Goal: Task Accomplishment & Management: Manage account settings

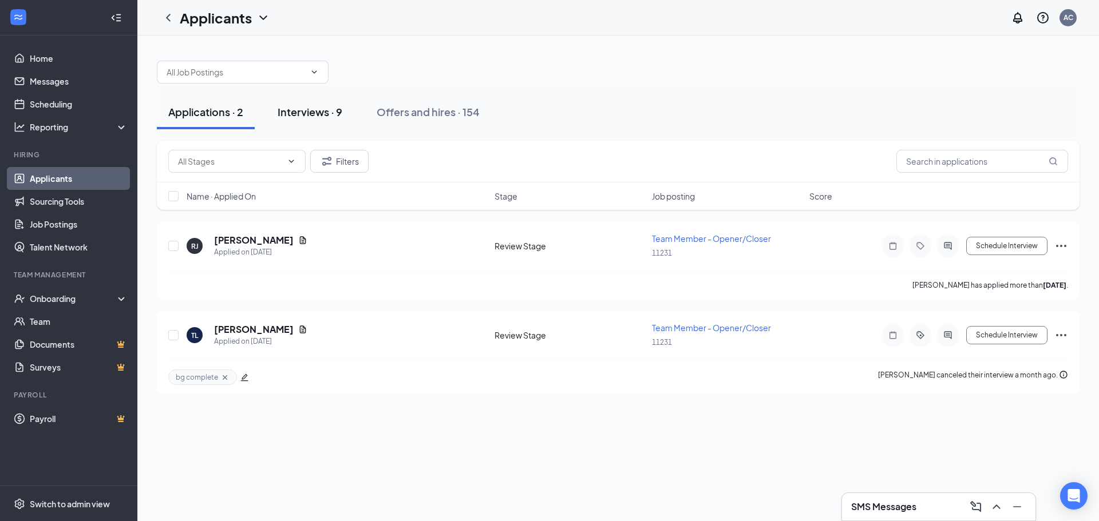
click at [296, 106] on div "Interviews · 9" at bounding box center [310, 112] width 65 height 14
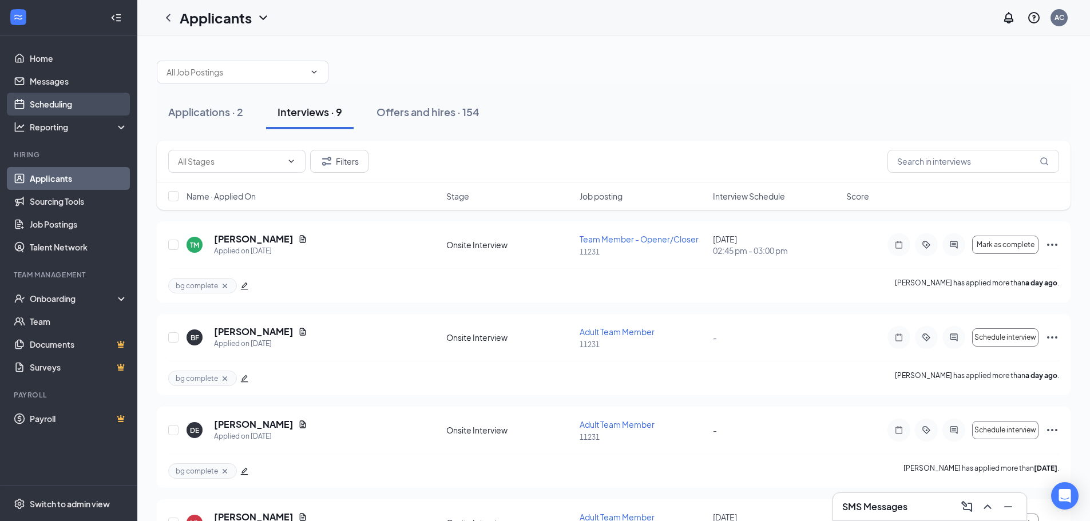
click at [39, 110] on link "Scheduling" at bounding box center [79, 104] width 98 height 23
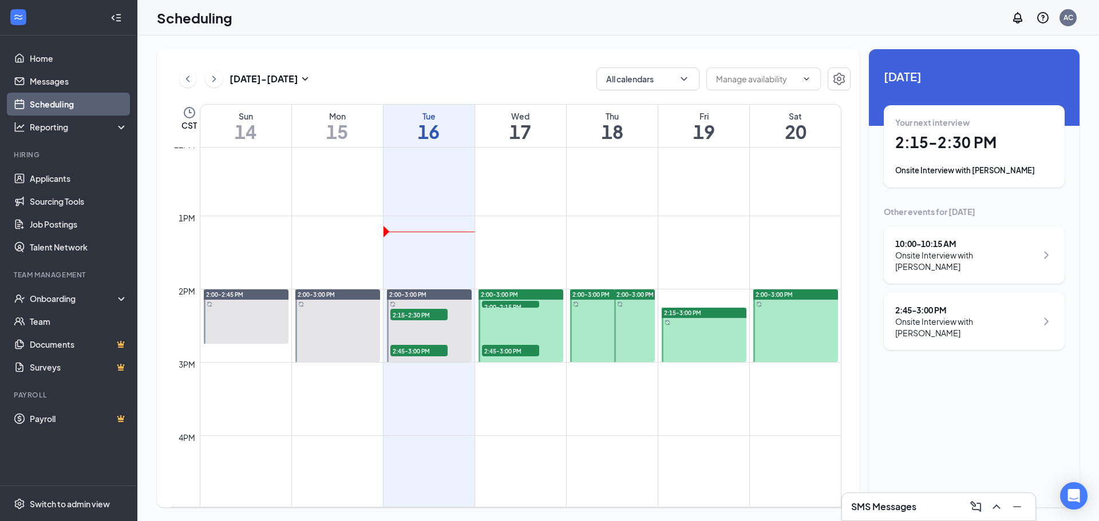
scroll to position [906, 0]
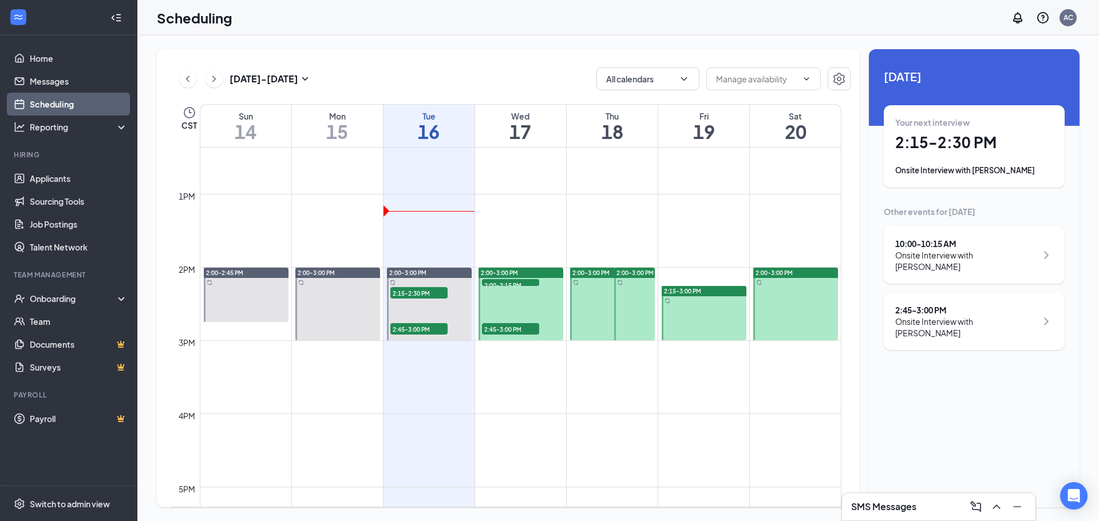
click at [523, 269] on div "2:00-3:00 PM" at bounding box center [521, 273] width 85 height 10
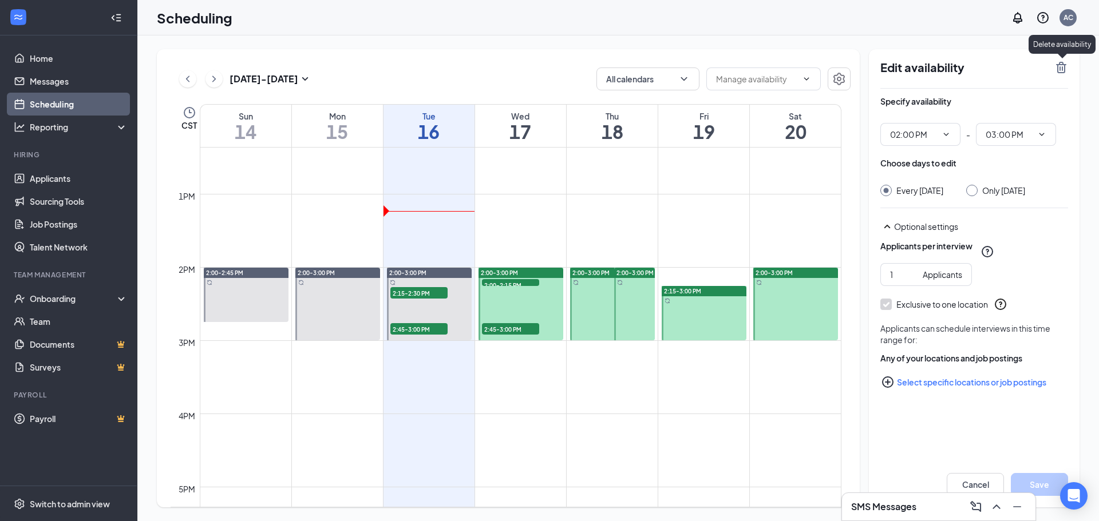
click at [1063, 64] on icon "TrashOutline" at bounding box center [1061, 67] width 10 height 11
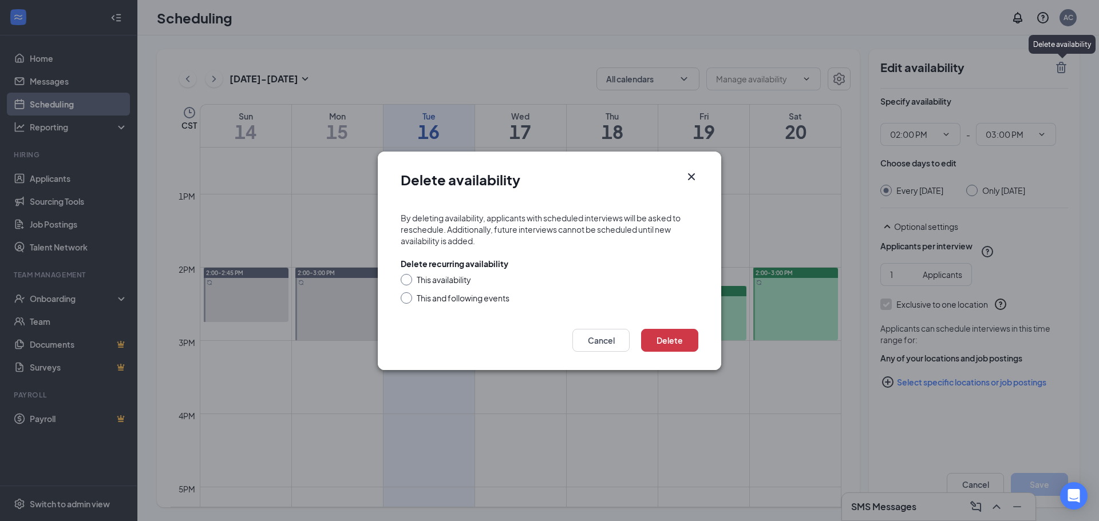
click at [421, 277] on div "This availability" at bounding box center [444, 279] width 54 height 11
click at [409, 277] on input "This availability" at bounding box center [405, 278] width 8 height 8
radio input "true"
click at [672, 341] on button "Delete" at bounding box center [669, 340] width 57 height 23
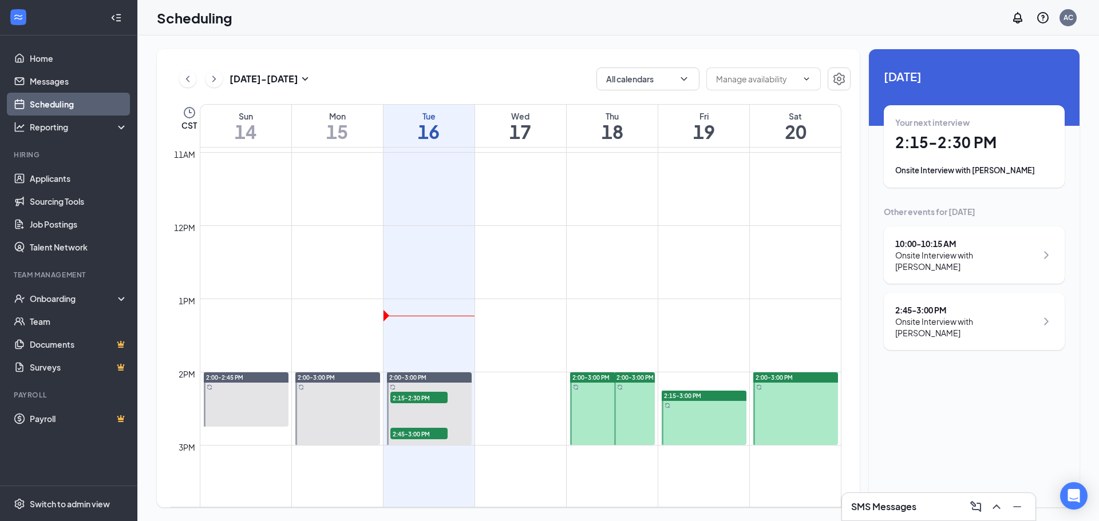
scroll to position [916, 0]
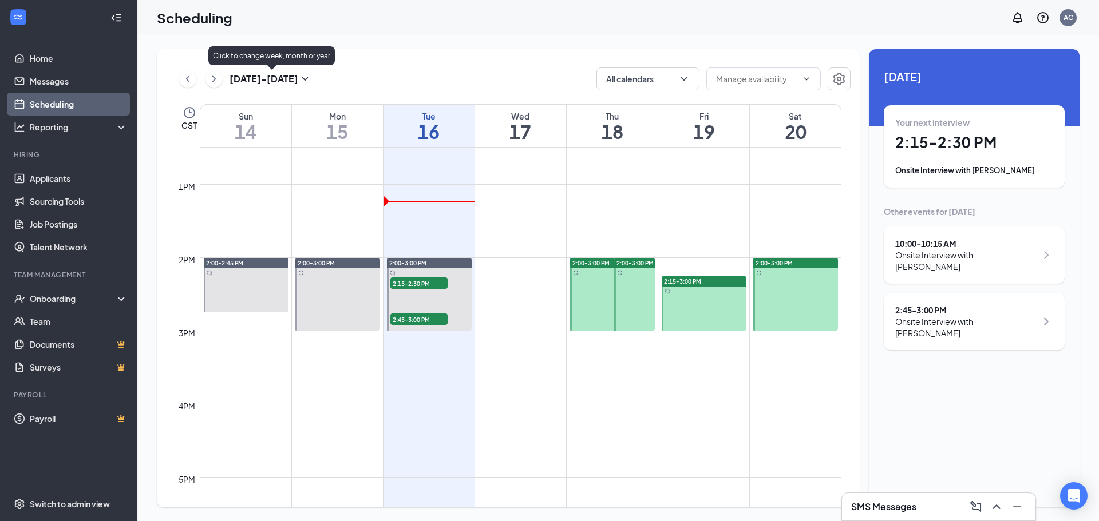
click at [289, 77] on h3 "[DATE] - [DATE]" at bounding box center [264, 79] width 69 height 13
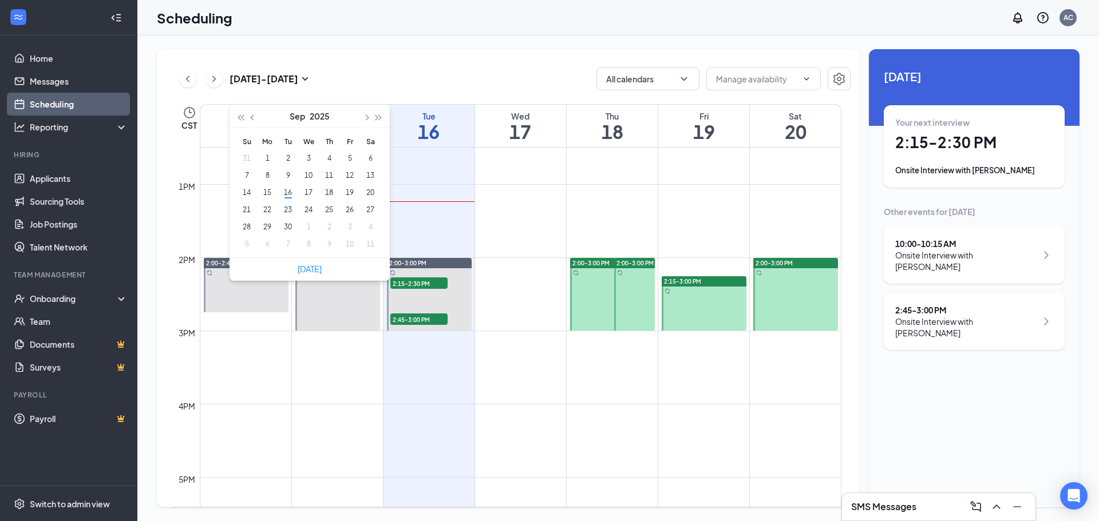
type input "[DATE]"
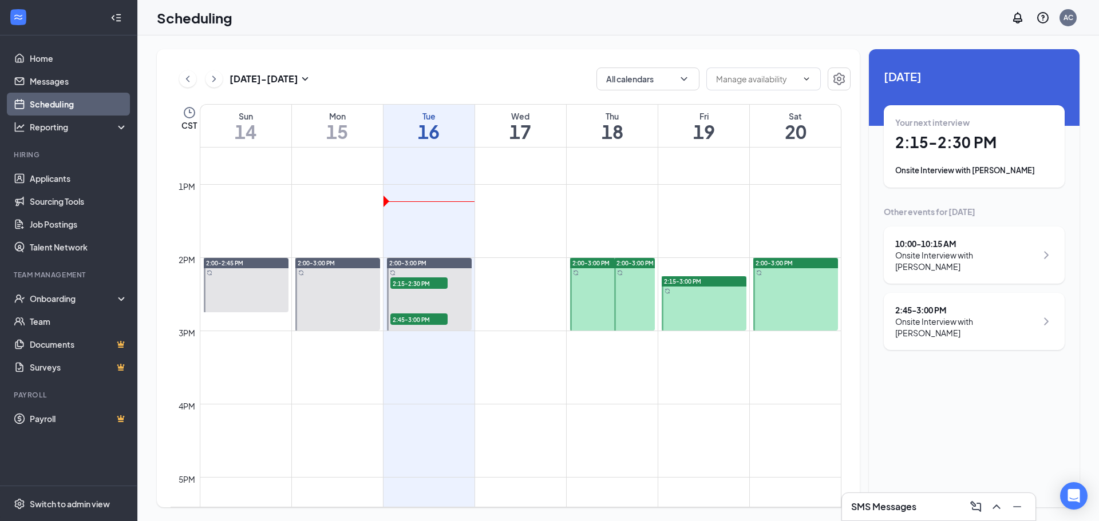
click at [366, 73] on div "[DATE] - [DATE] All calendars" at bounding box center [511, 79] width 680 height 23
click at [287, 81] on h3 "[DATE] - [DATE]" at bounding box center [264, 79] width 69 height 13
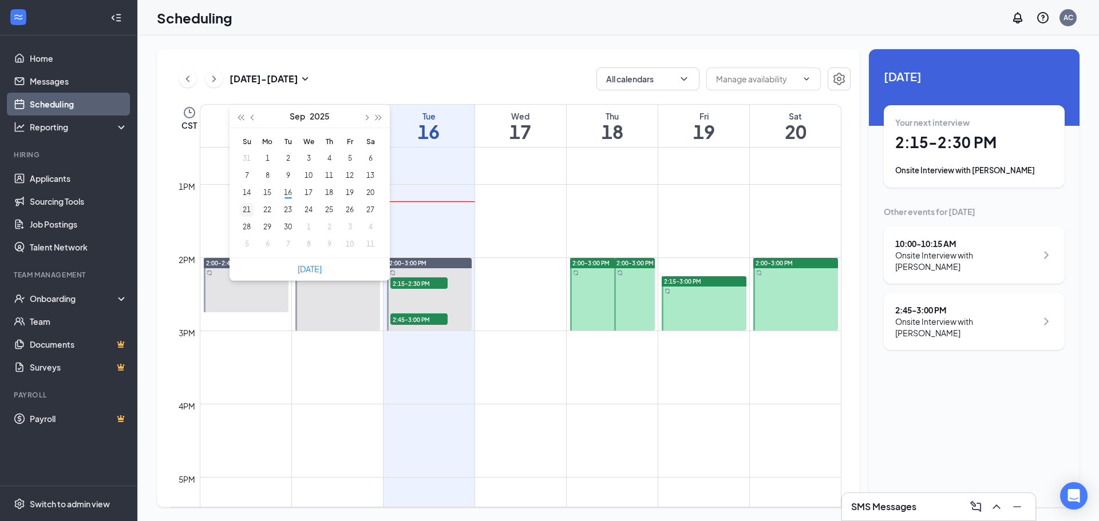
type input "[DATE]"
click at [244, 210] on div "21" at bounding box center [247, 210] width 14 height 14
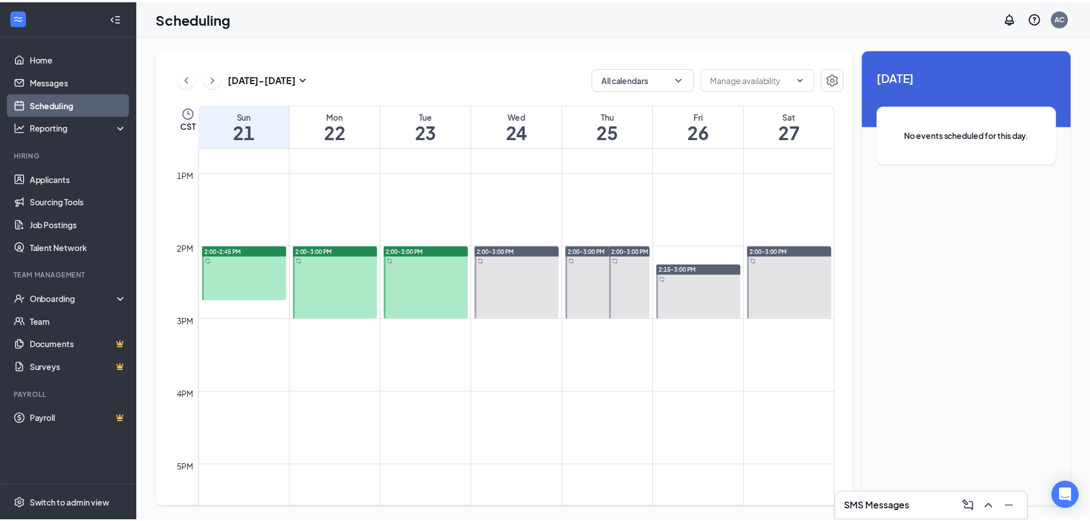
scroll to position [963, 0]
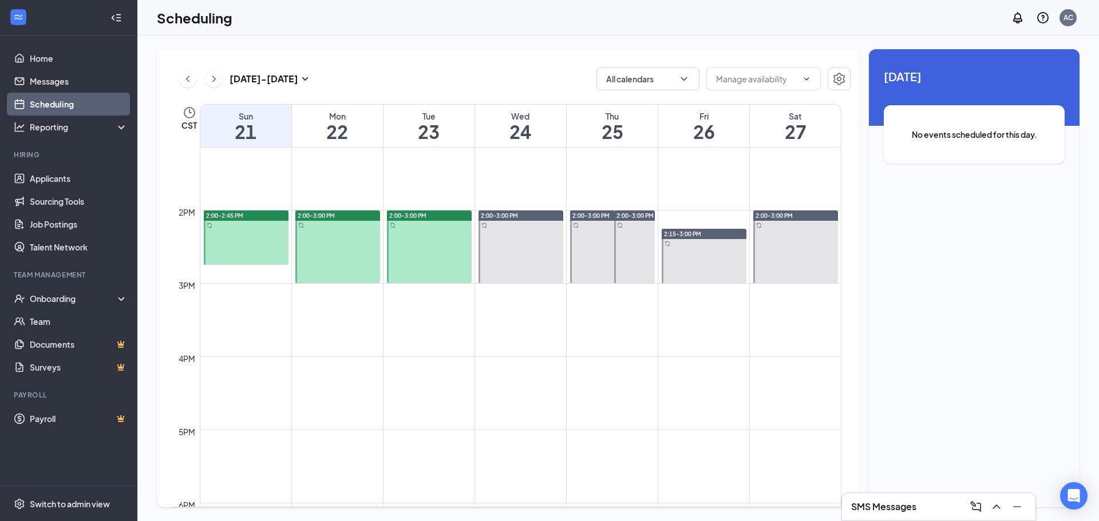
click at [255, 215] on div "2:00-2:45 PM" at bounding box center [246, 216] width 85 height 10
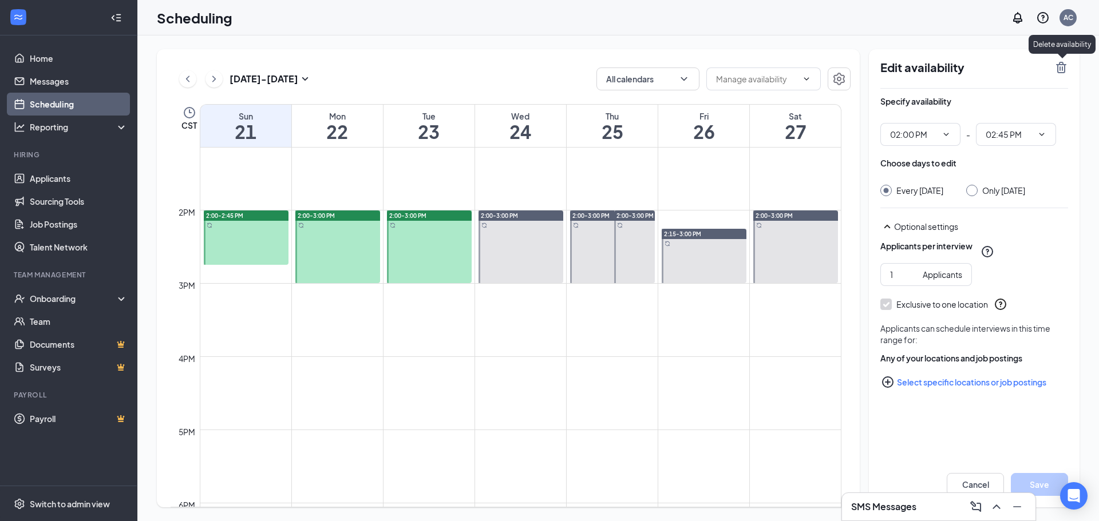
click at [1059, 68] on icon "TrashOutline" at bounding box center [1061, 68] width 14 height 14
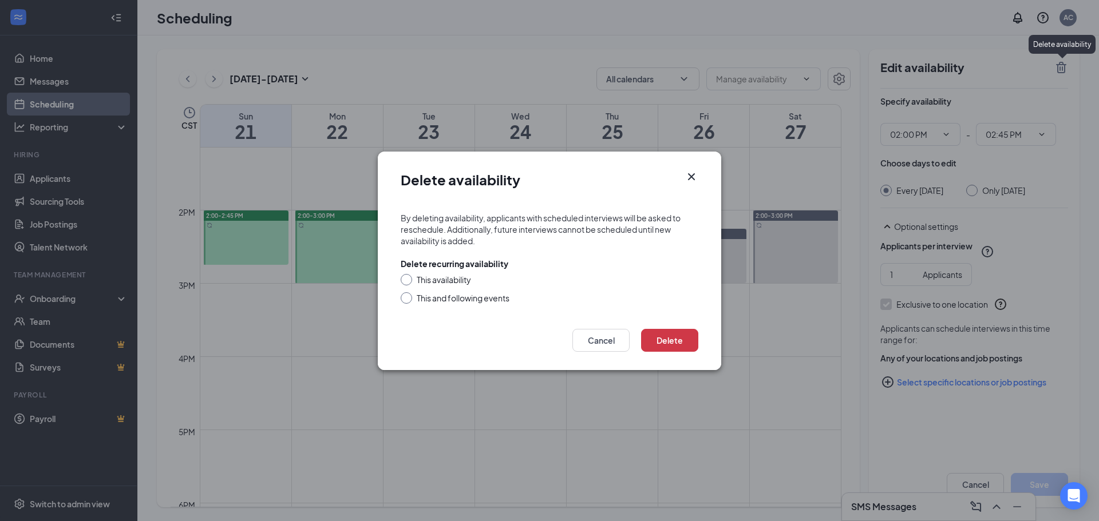
click at [410, 279] on div at bounding box center [406, 279] width 11 height 11
click at [421, 274] on div "This availability" at bounding box center [444, 279] width 54 height 11
click at [409, 274] on input "This availability" at bounding box center [405, 278] width 8 height 8
radio input "true"
click at [665, 339] on button "Delete" at bounding box center [669, 340] width 57 height 23
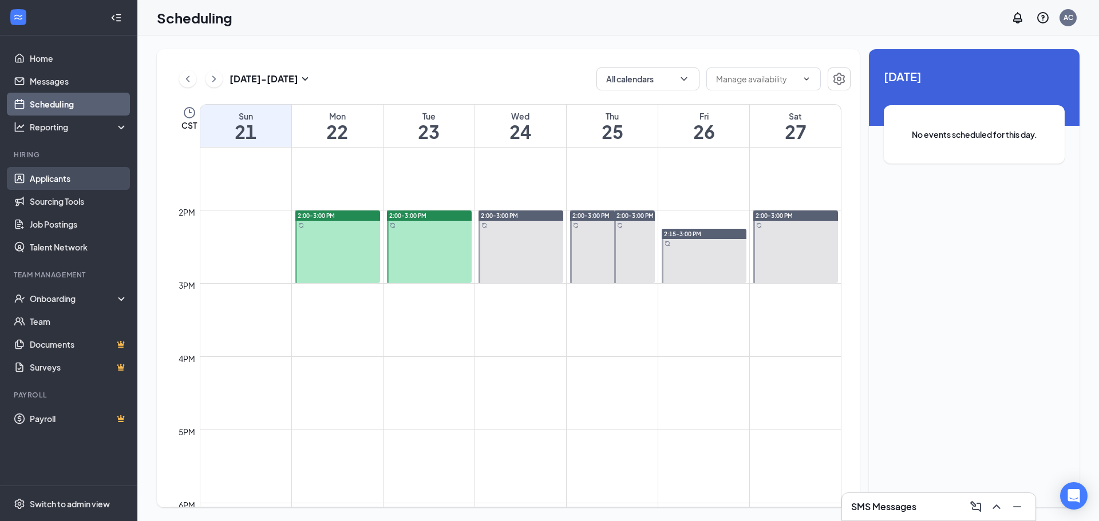
click at [68, 172] on link "Applicants" at bounding box center [79, 178] width 98 height 23
click at [47, 180] on link "Applicants" at bounding box center [79, 178] width 98 height 23
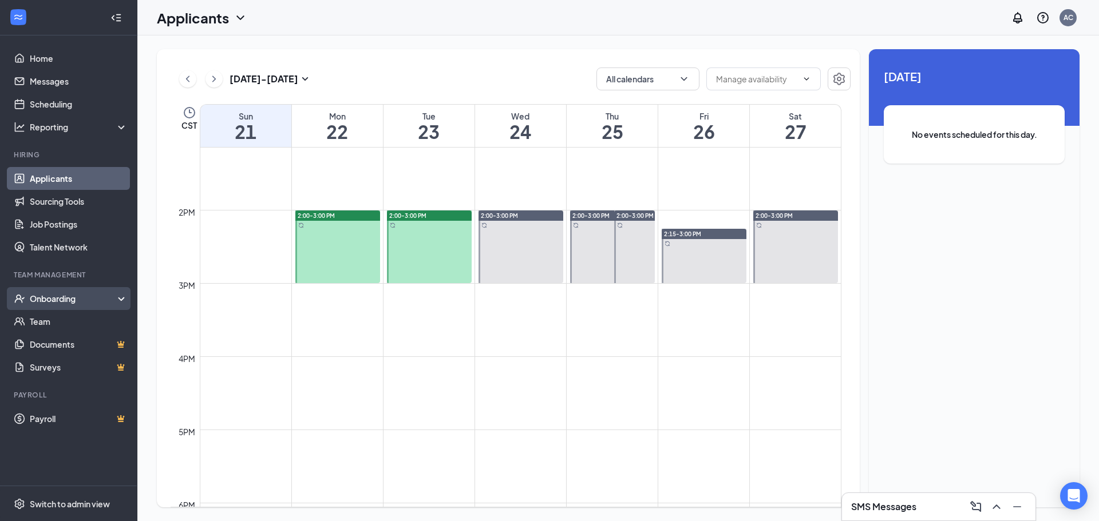
click at [56, 297] on div "Onboarding" at bounding box center [74, 298] width 88 height 11
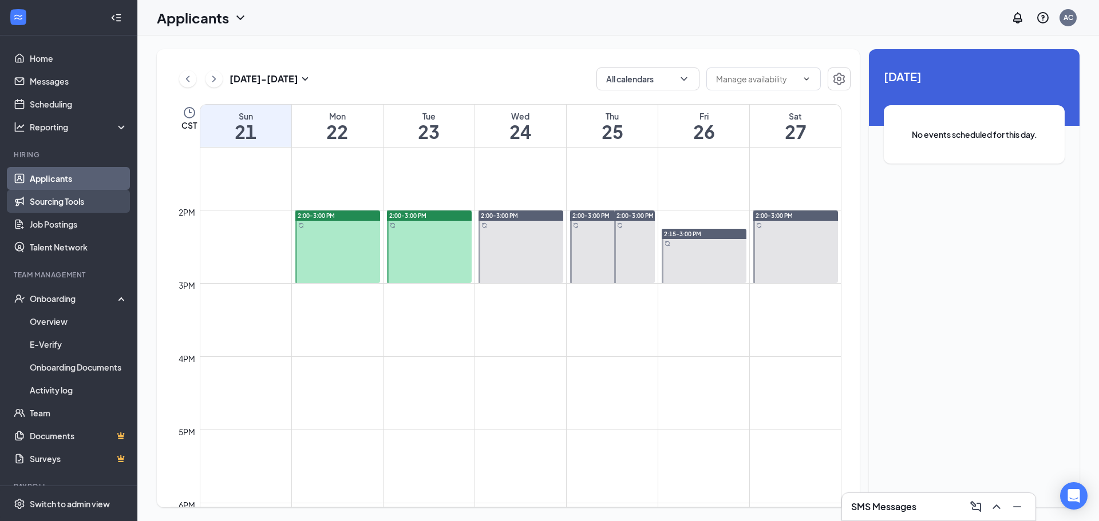
click at [49, 193] on link "Sourcing Tools" at bounding box center [79, 201] width 98 height 23
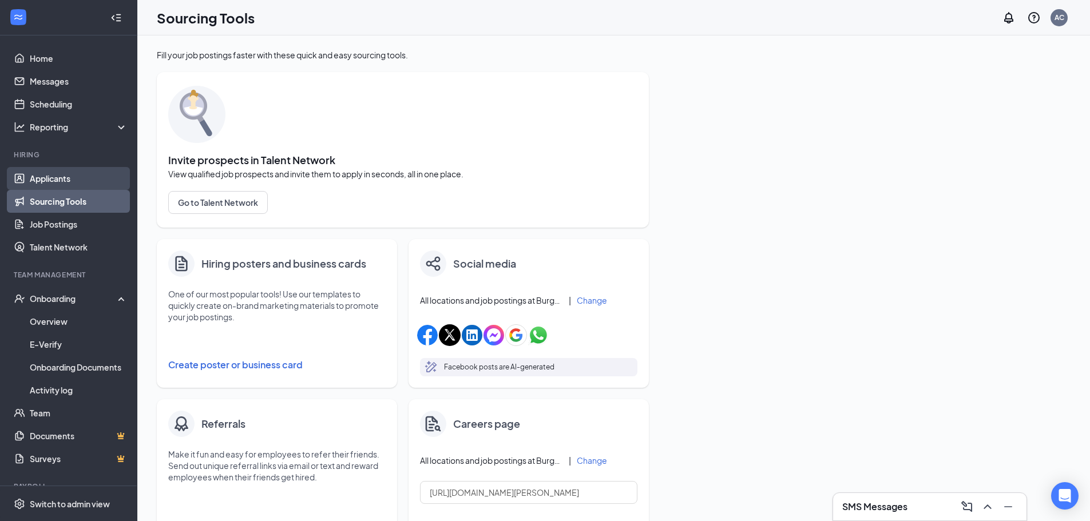
click at [68, 173] on link "Applicants" at bounding box center [79, 178] width 98 height 23
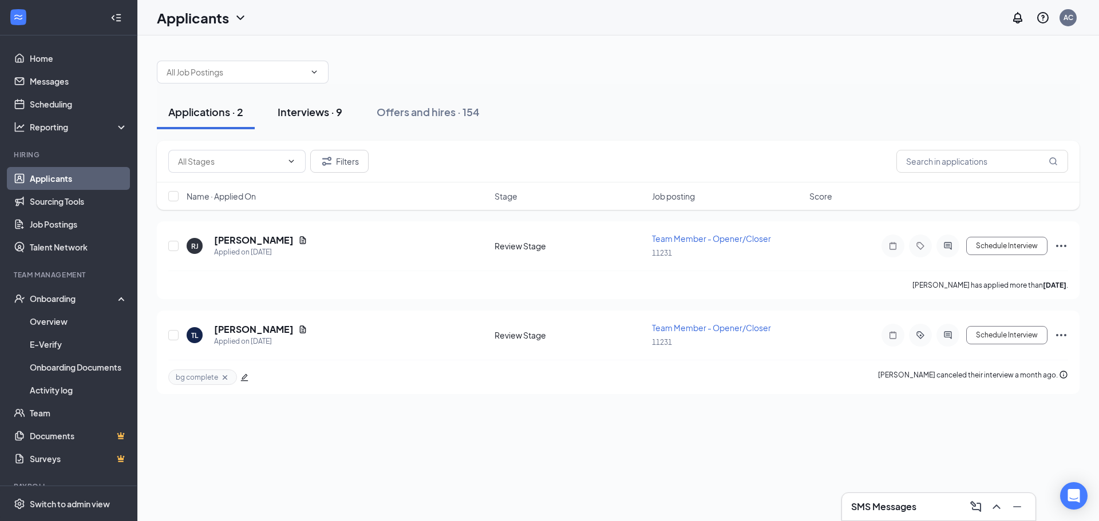
click at [317, 110] on div "Interviews · 9" at bounding box center [310, 112] width 65 height 14
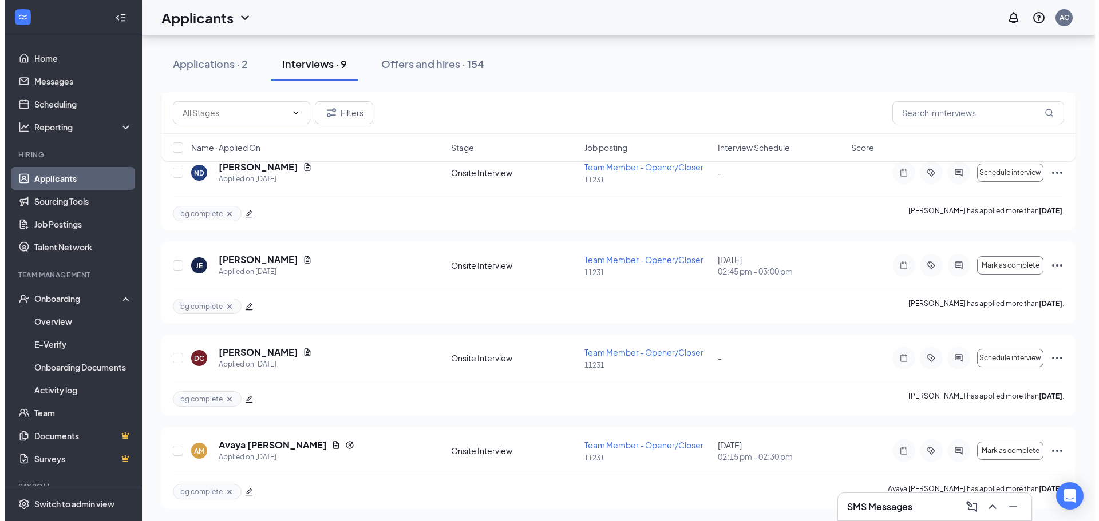
scroll to position [537, 0]
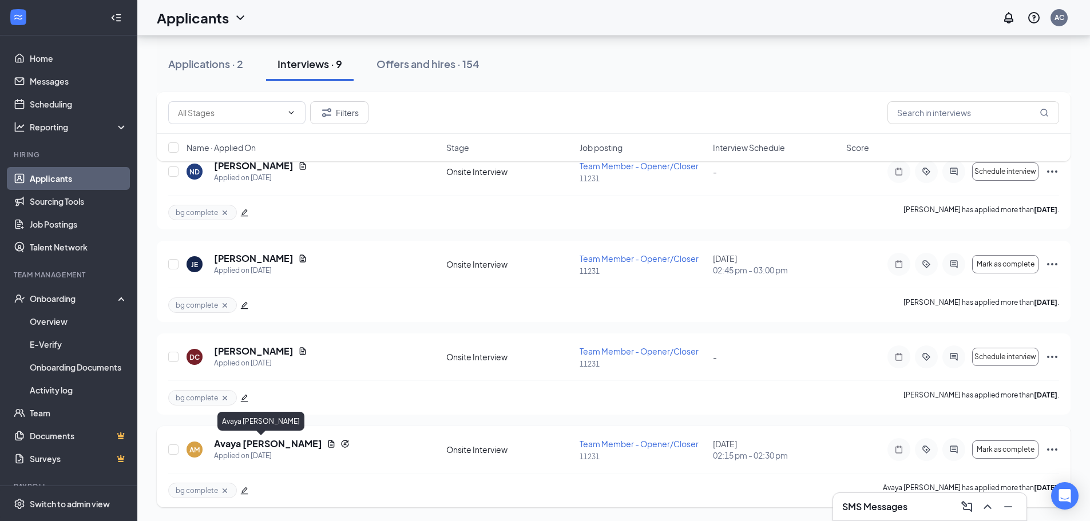
click at [251, 449] on h5 "Avaya [PERSON_NAME]" at bounding box center [268, 444] width 108 height 13
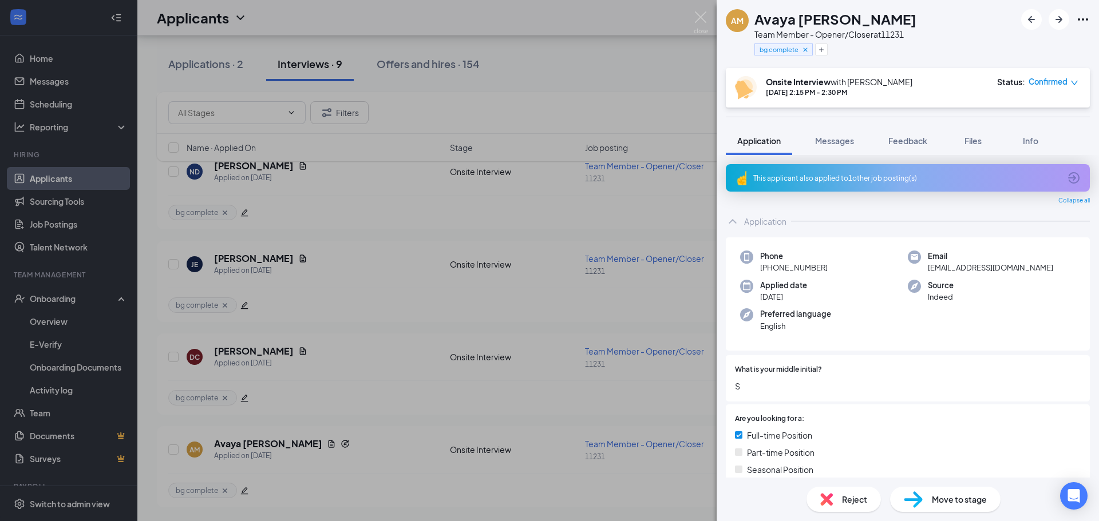
click at [936, 183] on div "This applicant also applied to 1 other job posting(s)" at bounding box center [906, 178] width 307 height 10
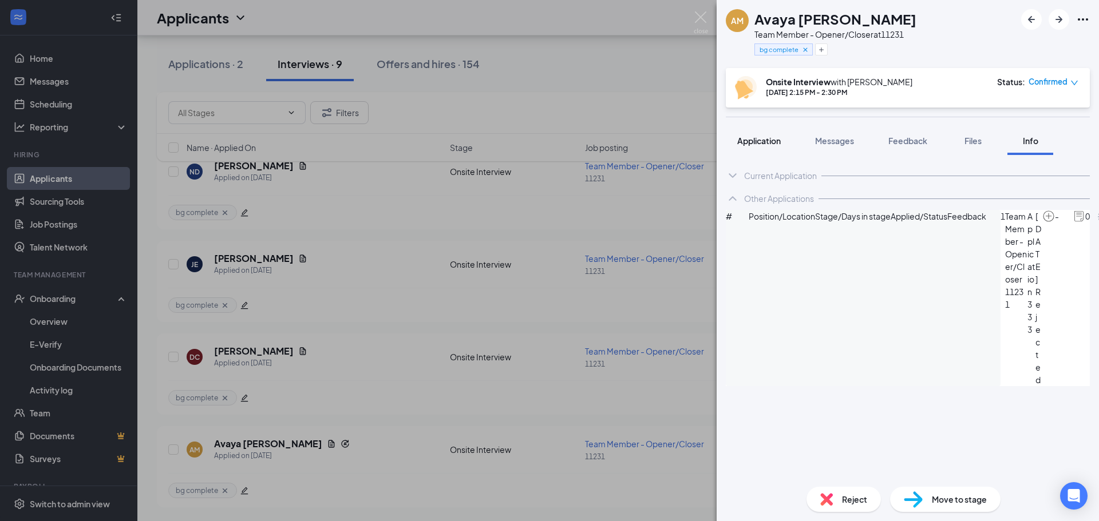
click at [747, 140] on span "Application" at bounding box center [759, 141] width 44 height 10
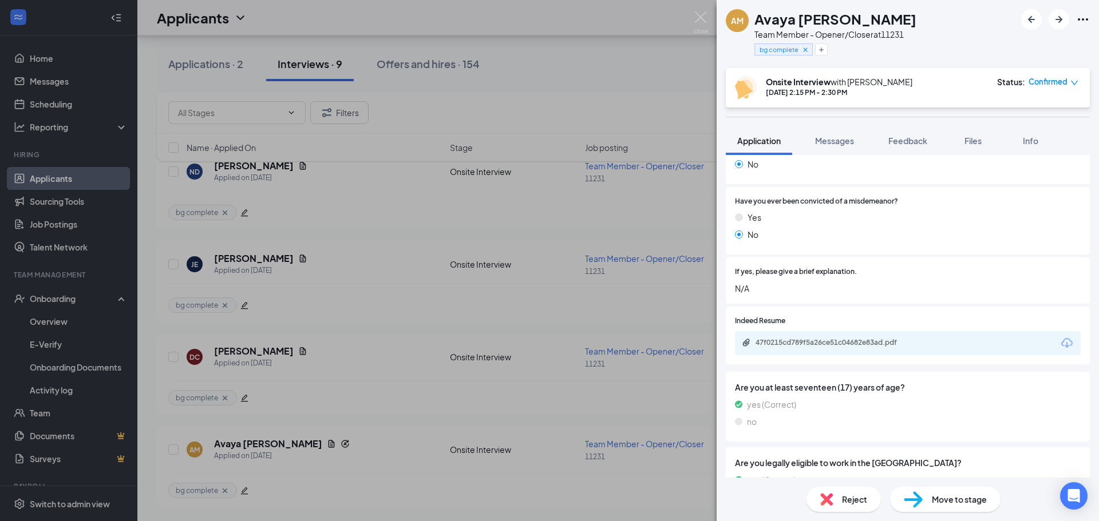
scroll to position [973, 0]
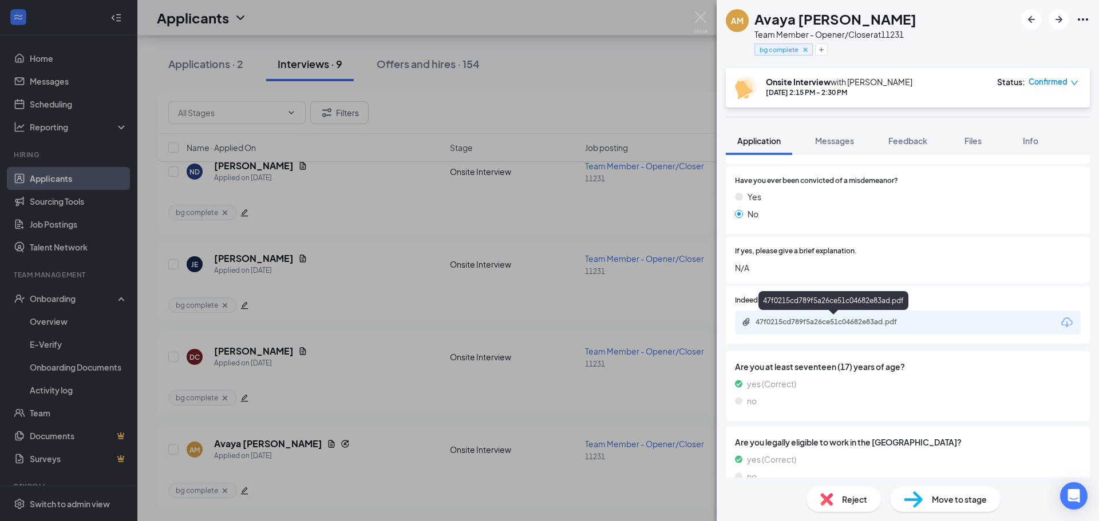
click at [877, 319] on div "47f0215cd789f5a26ce51c04682e83ad.pdf" at bounding box center [836, 322] width 160 height 9
click at [403, 223] on div "AM Avaya [PERSON_NAME] Team Member - Opener/Closer at 11231 bg complete Onsite …" at bounding box center [549, 260] width 1099 height 521
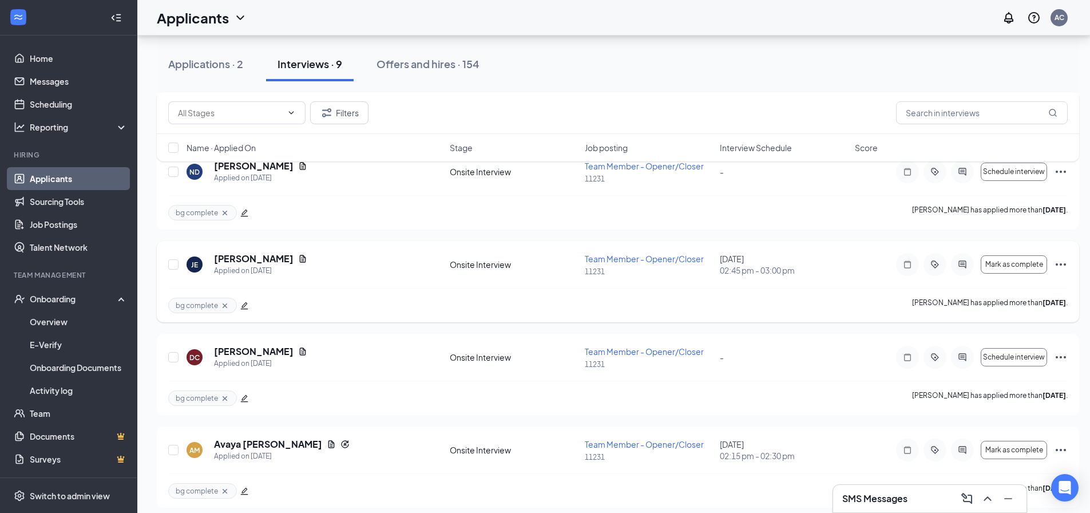
click at [253, 261] on h5 "[PERSON_NAME]" at bounding box center [254, 258] width 80 height 13
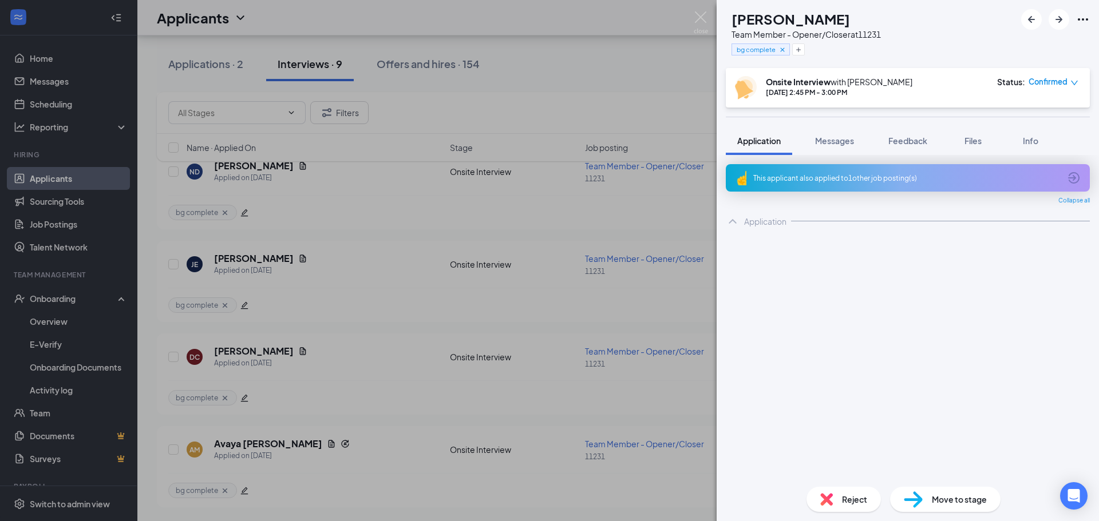
click at [950, 176] on div "This applicant also applied to 1 other job posting(s)" at bounding box center [906, 178] width 307 height 10
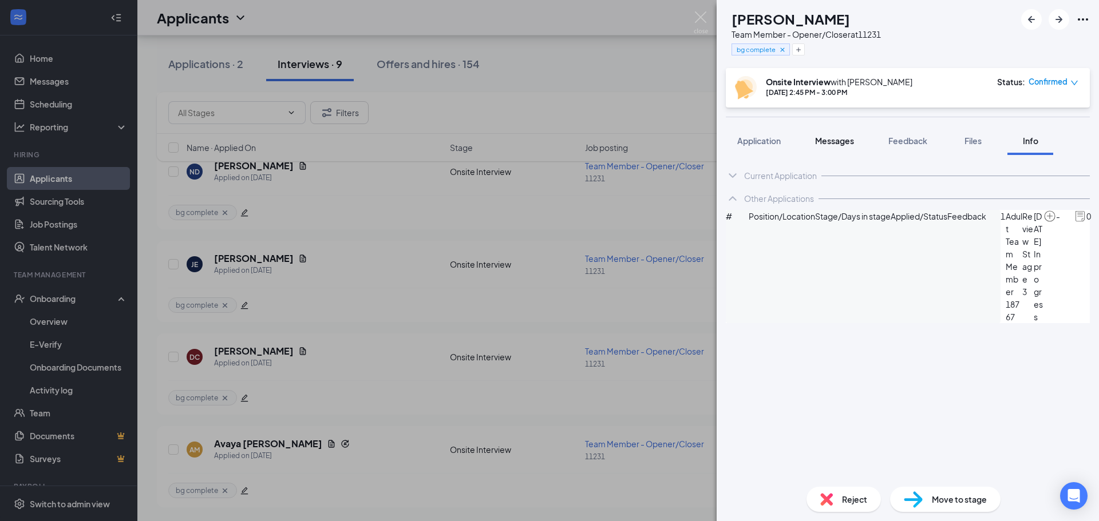
click at [777, 139] on span "Application" at bounding box center [759, 141] width 44 height 10
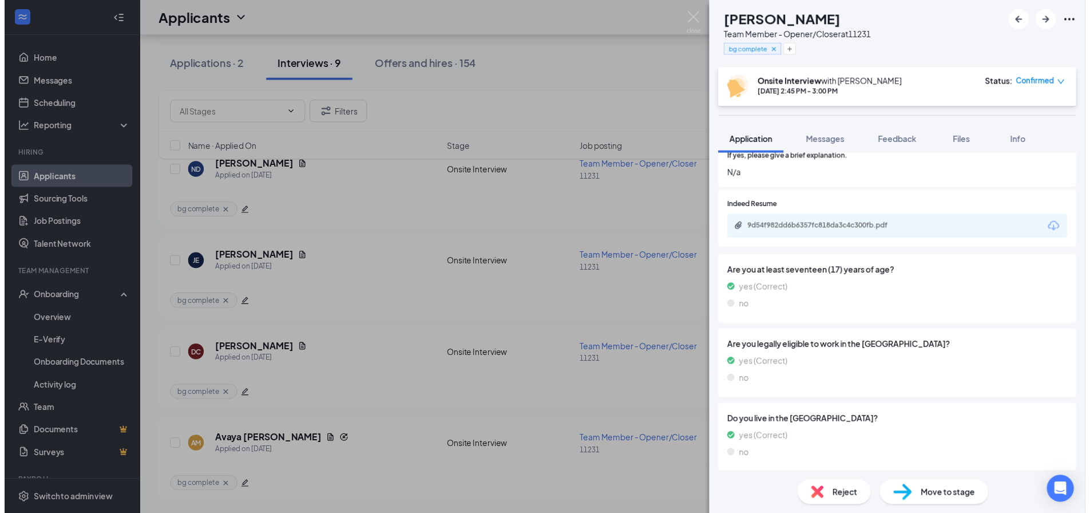
scroll to position [1079, 0]
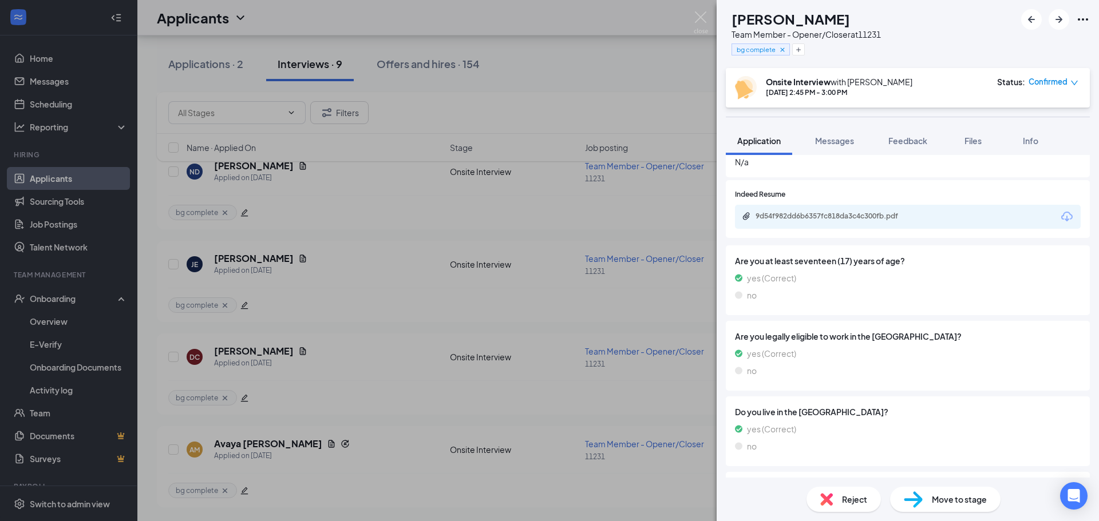
click at [879, 210] on div "9d54f982dd6b6357fc818da3c4c300fb.pdf" at bounding box center [908, 217] width 346 height 24
click at [861, 220] on div "9d54f982dd6b6357fc818da3c4c300fb.pdf" at bounding box center [836, 216] width 160 height 9
click at [560, 77] on div "[PERSON_NAME] Team Member - Opener/Closer at 11231 bg complete Onsite Interview…" at bounding box center [549, 260] width 1099 height 521
